Goal: Feedback & Contribution: Submit feedback/report problem

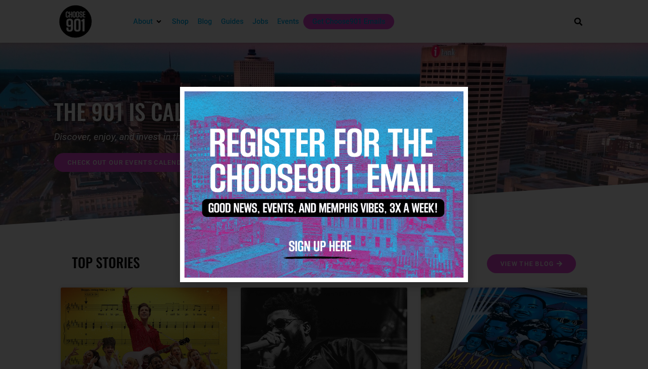
click at [458, 97] on icon "Close" at bounding box center [455, 99] width 7 height 7
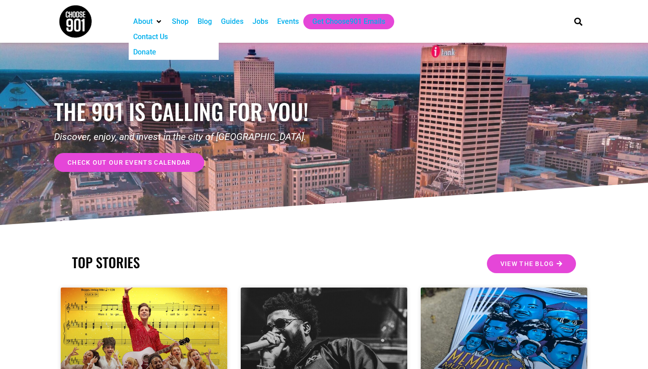
click at [161, 35] on div "Contact Us" at bounding box center [150, 36] width 35 height 11
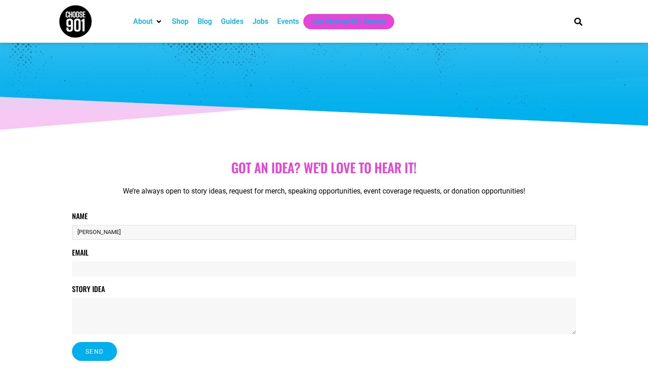
type input "[PERSON_NAME]"
type input "[EMAIL_ADDRESS][DOMAIN_NAME]"
click at [144, 322] on textarea "Story Idea" at bounding box center [324, 316] width 504 height 36
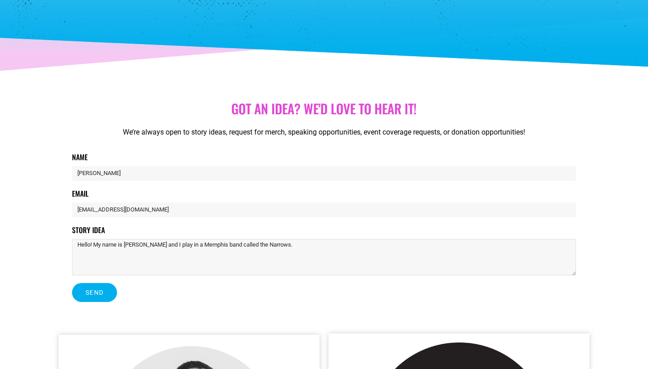
scroll to position [59, 0]
click at [375, 246] on textarea "Hello! My name is [PERSON_NAME] and I play in a Memphis band called the Narrows…" at bounding box center [324, 257] width 504 height 36
click at [477, 245] on textarea "Hello! My name is [PERSON_NAME] and I play in a Memphis band called the Narrows…" at bounding box center [324, 257] width 504 height 36
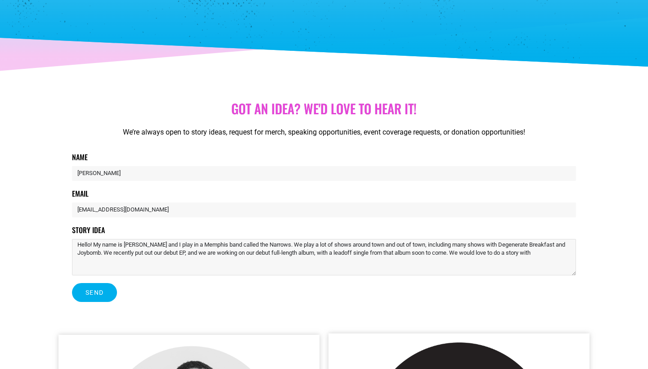
click at [544, 255] on textarea "Hello! My name is [PERSON_NAME] and I play in a Memphis band called the Narrows…" at bounding box center [324, 257] width 504 height 36
click at [343, 255] on textarea "Hello! My name is [PERSON_NAME] and I play in a Memphis band called the Narrows…" at bounding box center [324, 257] width 504 height 36
click at [317, 261] on textarea "Hello! My name is [PERSON_NAME] and I play in a Memphis band called the Narrows…" at bounding box center [324, 257] width 504 height 36
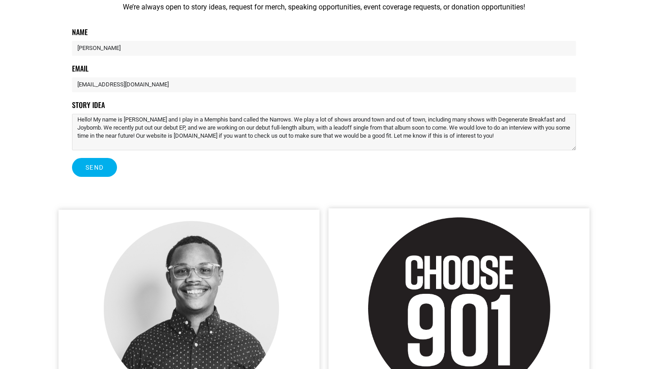
scroll to position [184, 0]
click at [102, 128] on textarea "Hello! My name is [PERSON_NAME] and I play in a Memphis band called the Narrows…" at bounding box center [324, 132] width 504 height 36
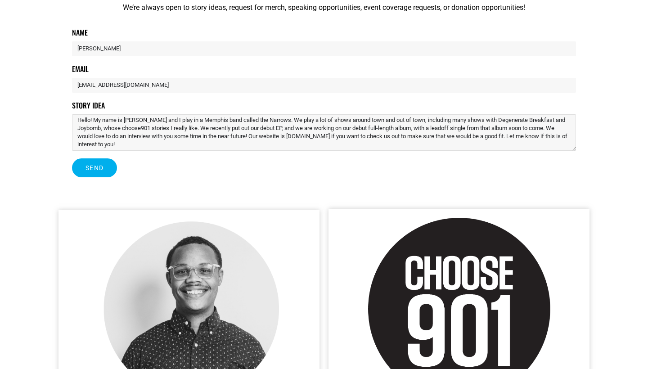
click at [129, 130] on textarea "Hello! My name is [PERSON_NAME] and I play in a Memphis band called the Narrows…" at bounding box center [324, 132] width 504 height 36
click at [146, 129] on textarea "Hello! My name is [PERSON_NAME] and I play in a Memphis band called the Narrows…" at bounding box center [324, 132] width 504 height 36
click at [200, 125] on textarea "Hello! My name is [PERSON_NAME] and I play in a Memphis band called the Narrows…" at bounding box center [324, 132] width 504 height 36
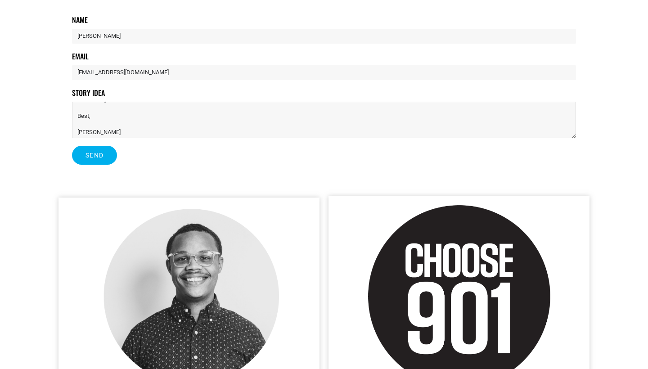
scroll to position [32, 0]
type textarea "Hello! My name is [PERSON_NAME] and I play in a Memphis band called the Narrows…"
click at [92, 154] on span "Send" at bounding box center [94, 155] width 18 height 6
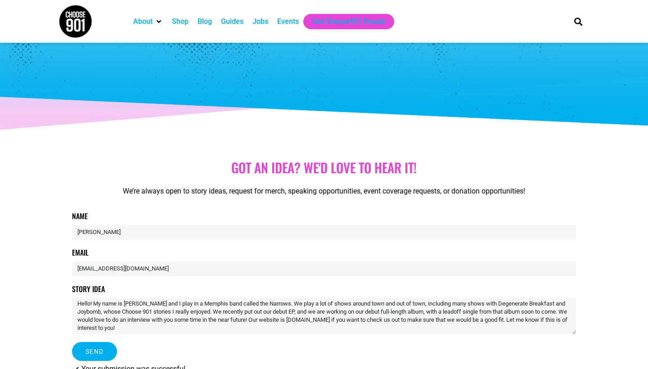
scroll to position [0, 0]
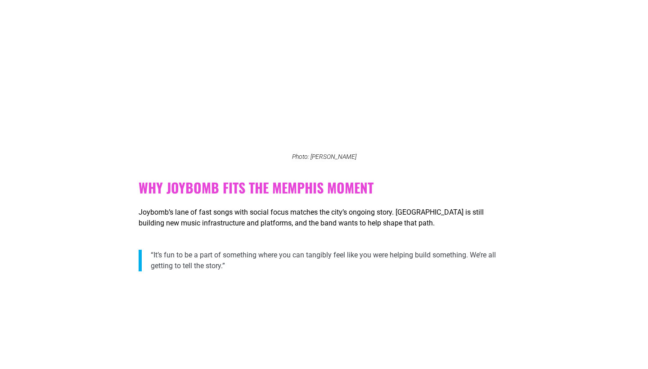
scroll to position [2144, 0]
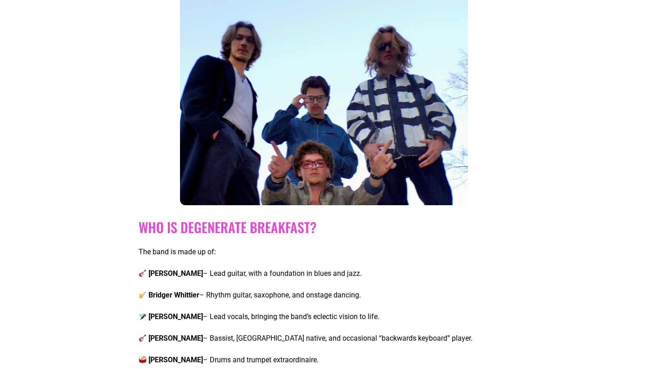
scroll to position [437, 0]
